Goal: Task Accomplishment & Management: Use online tool/utility

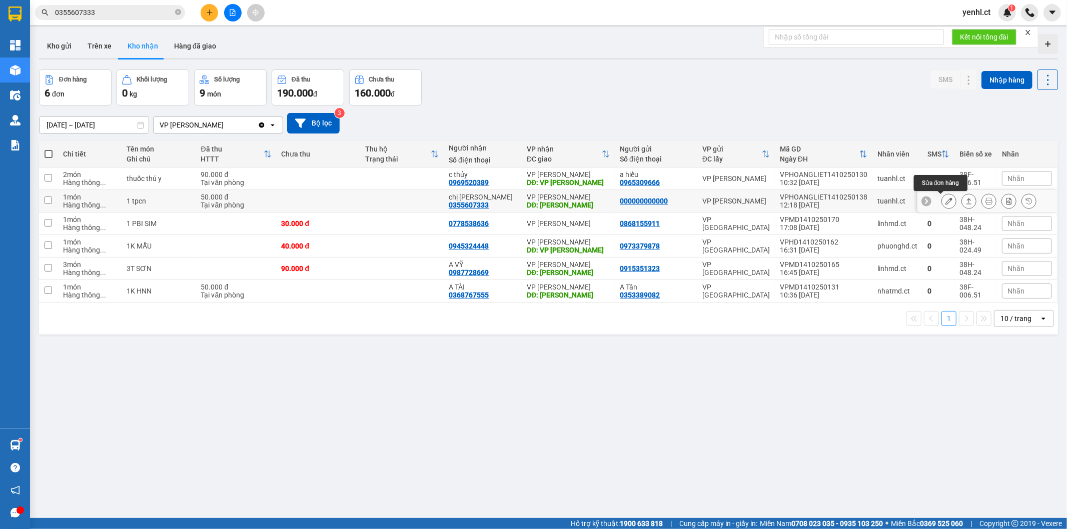
click at [945, 204] on icon at bounding box center [948, 201] width 7 height 7
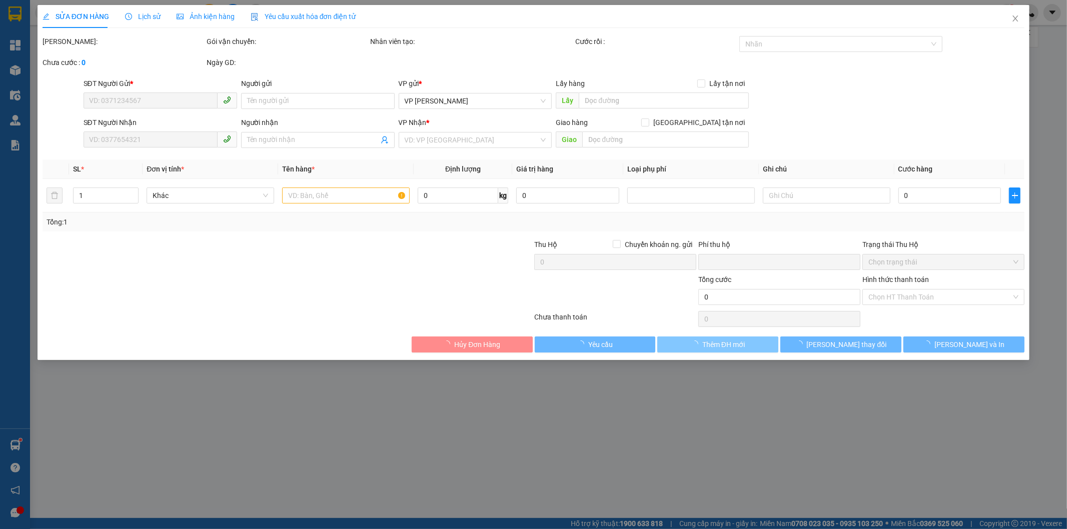
type input "000000000000"
type input "0355607333"
type input "chị [PERSON_NAME]"
type input "hồng lĩnh"
type input "0"
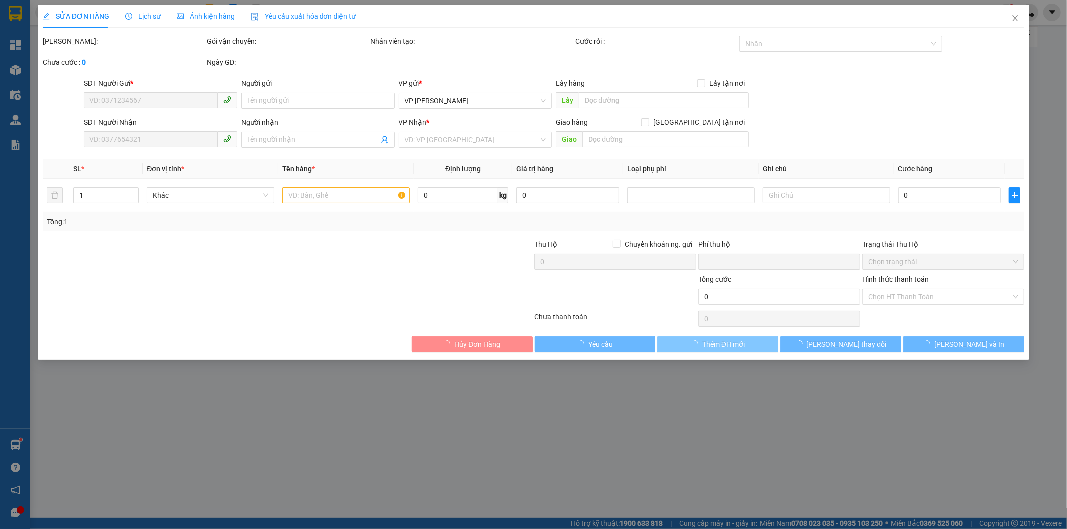
type input "50.000"
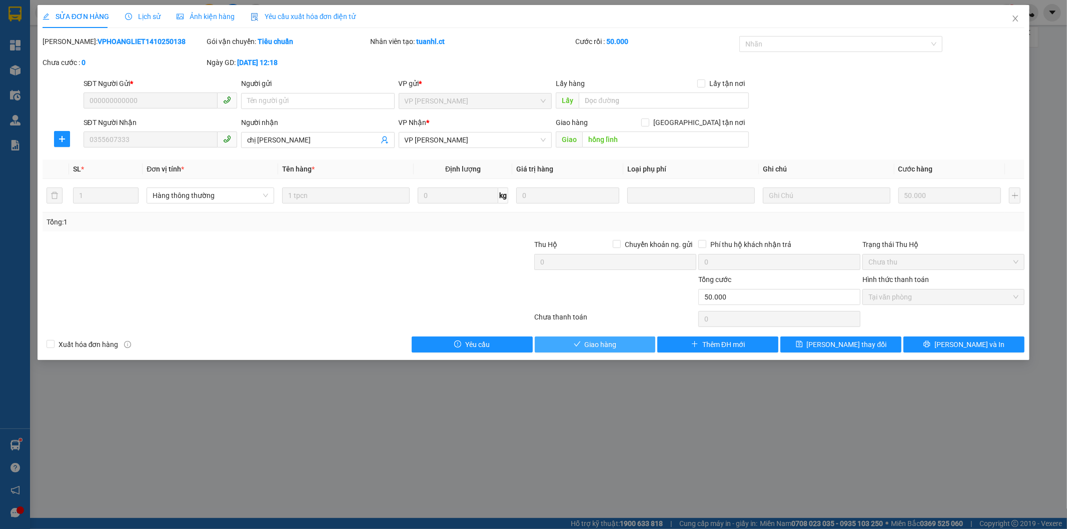
click at [588, 346] on span "Giao hàng" at bounding box center [601, 344] width 32 height 11
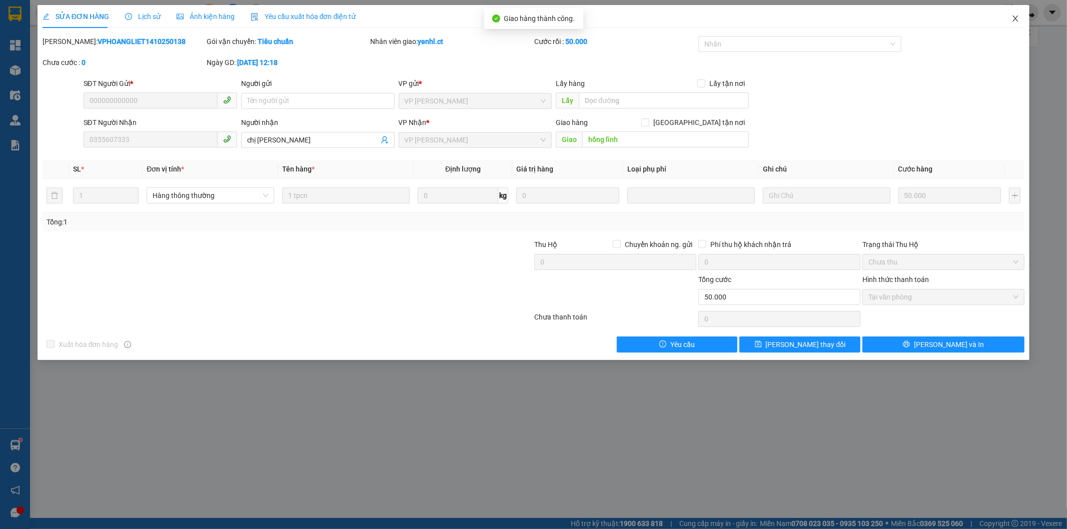
click at [1015, 20] on icon "close" at bounding box center [1016, 19] width 6 height 6
